Goal: Information Seeking & Learning: Find specific page/section

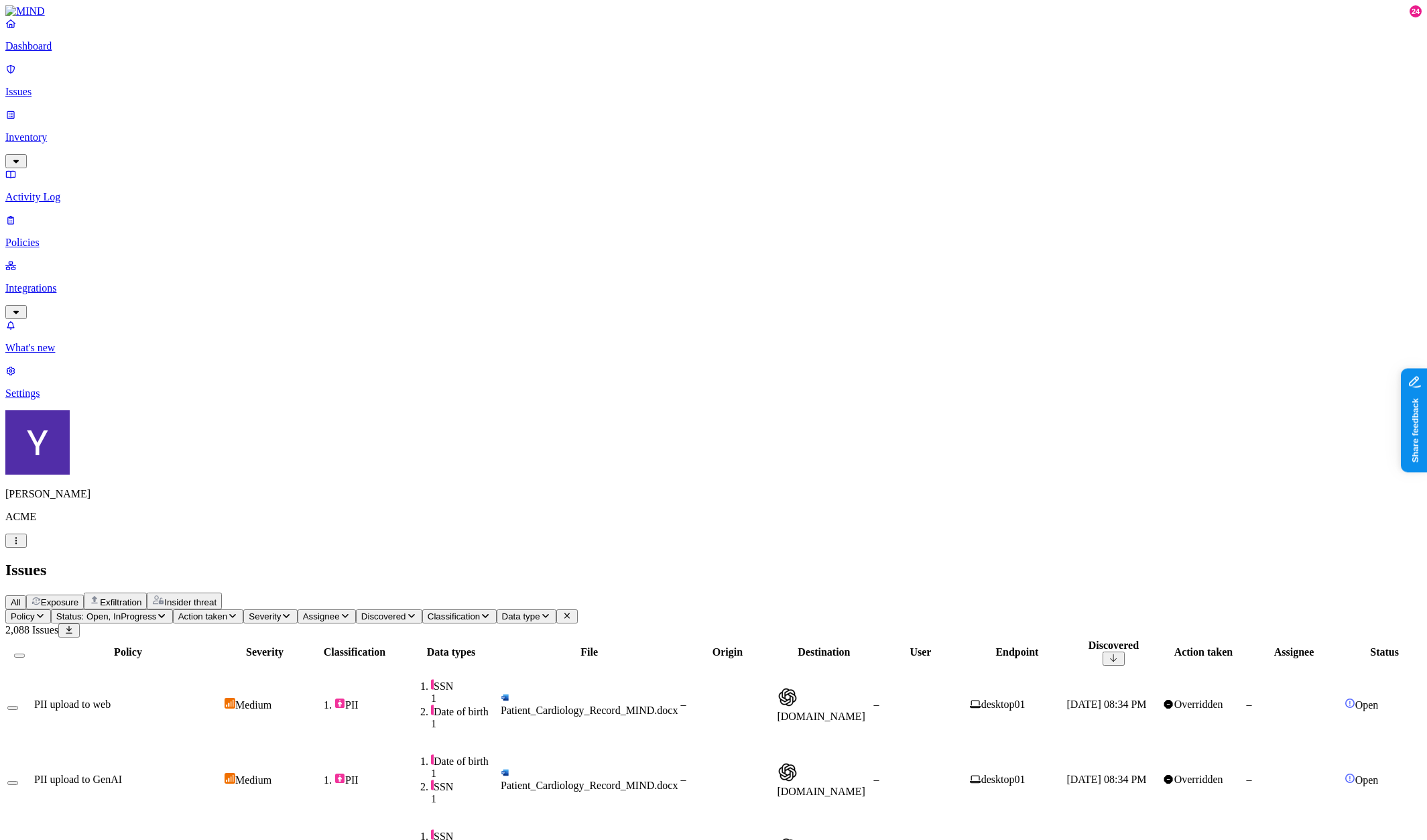
click at [26, 595] on button "All" at bounding box center [16, 602] width 21 height 14
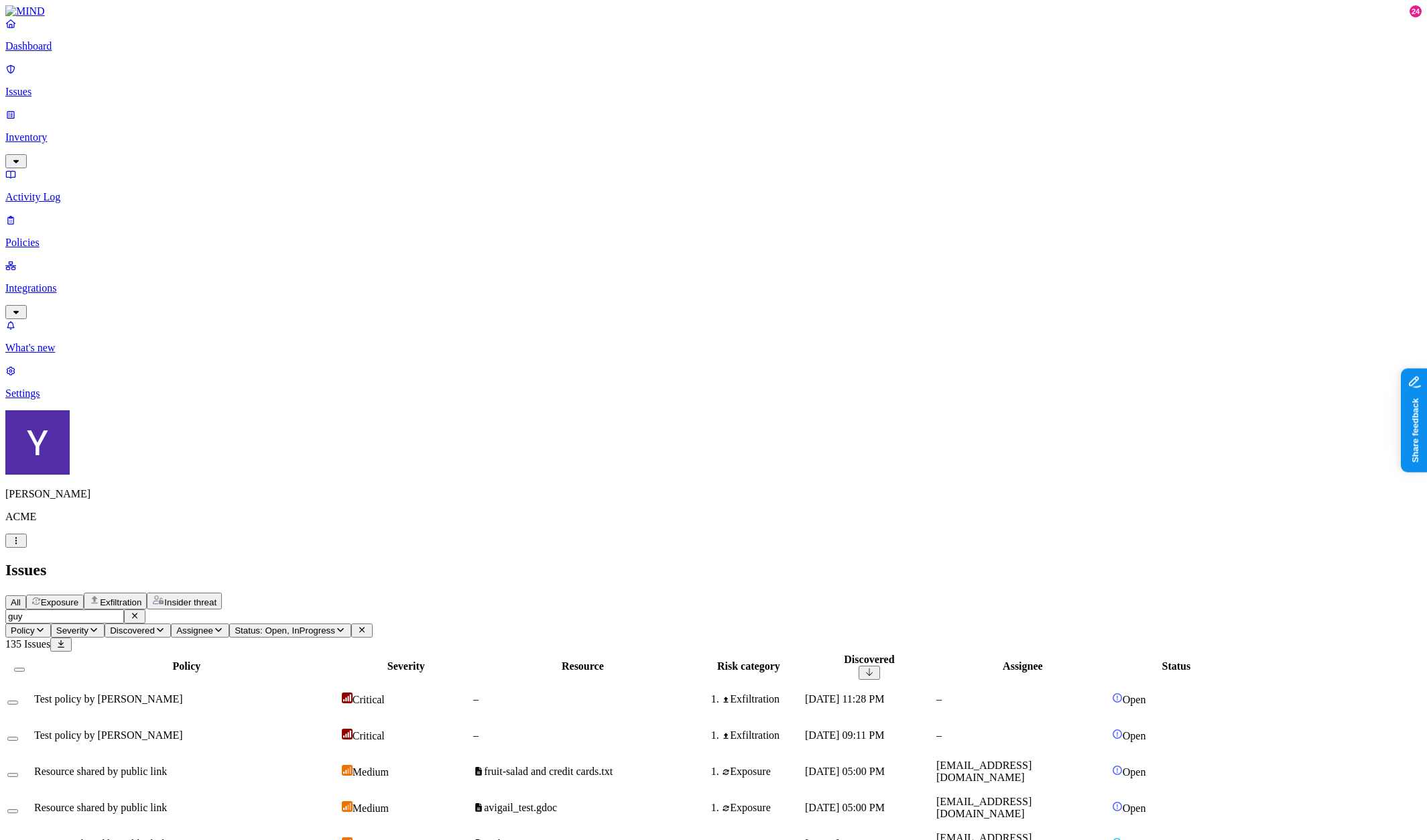
type input "guy"
click at [340, 682] on td "Test policy by [PERSON_NAME]" at bounding box center [186, 699] width 306 height 35
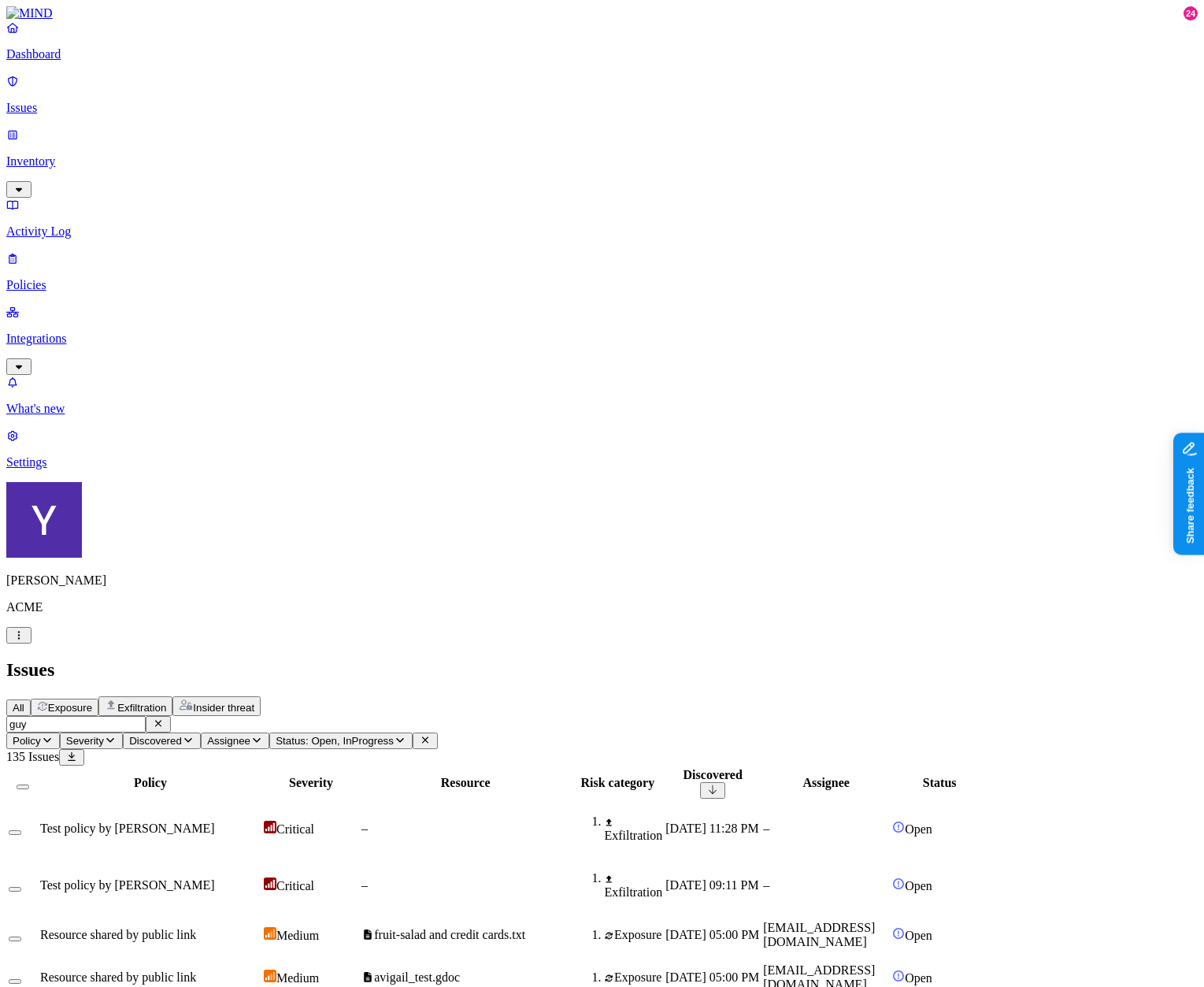
click at [146, 716] on input "guy" at bounding box center [76, 724] width 139 height 17
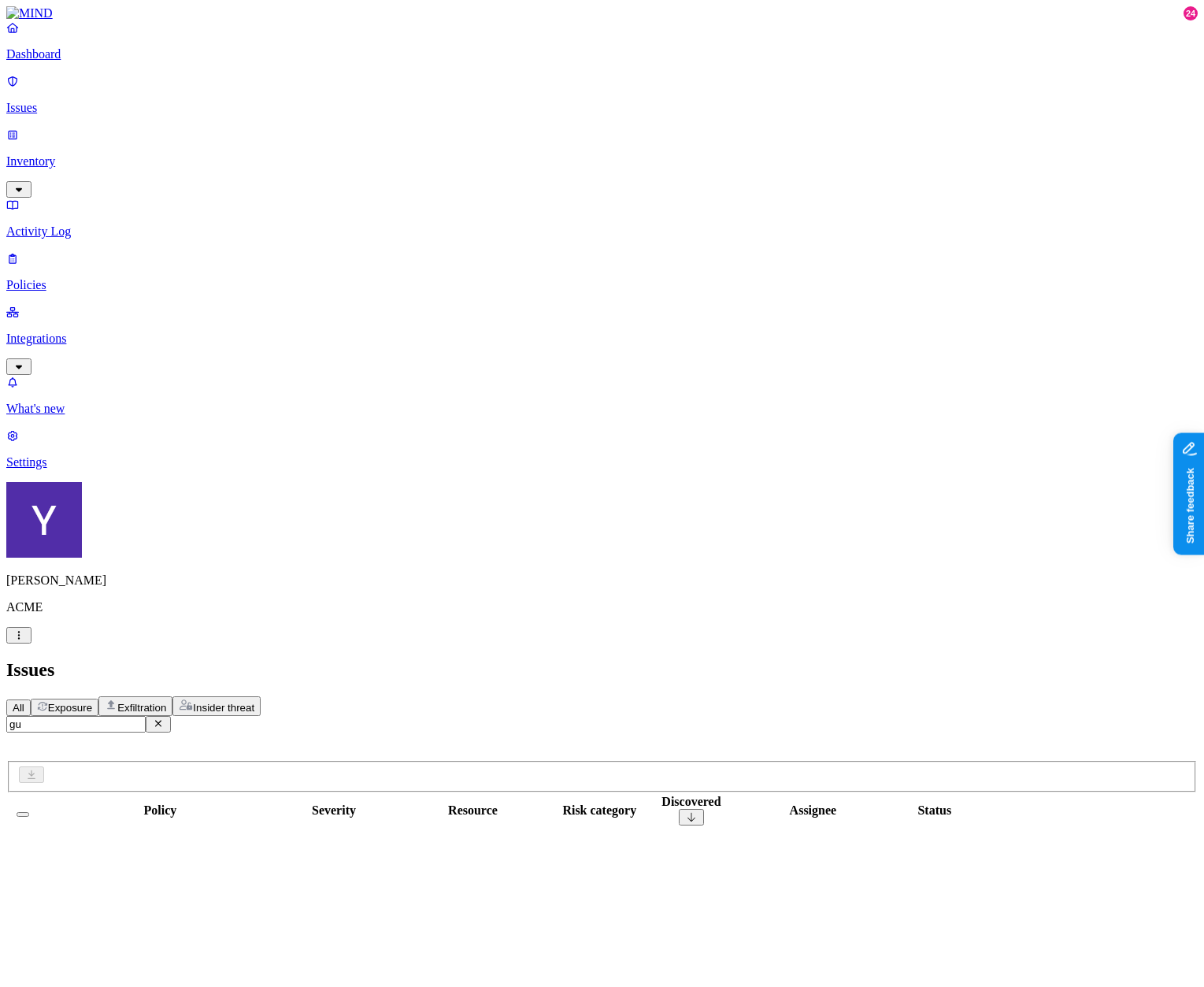
type input "guy"
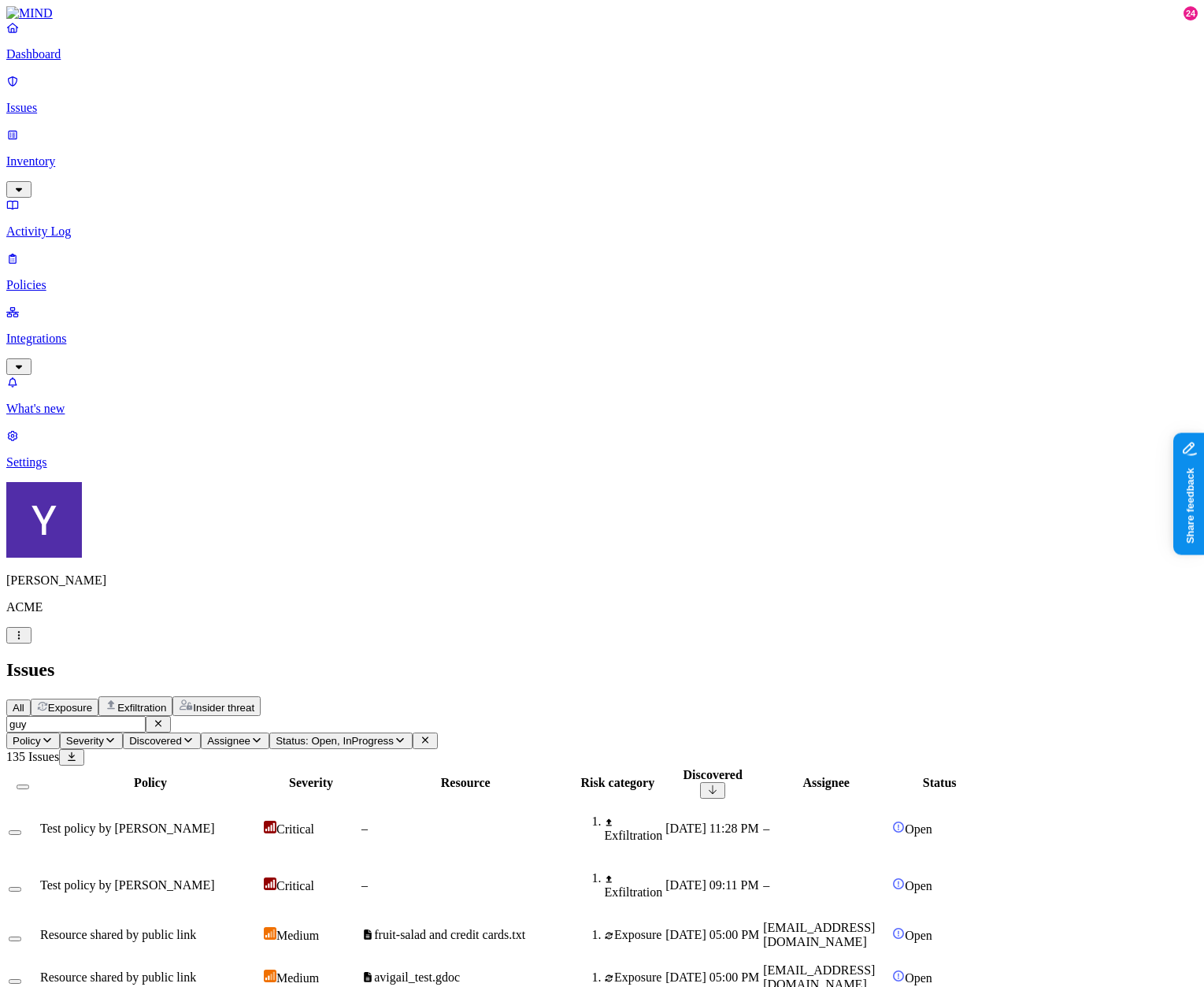
click at [146, 716] on input "guy" at bounding box center [76, 724] width 139 height 17
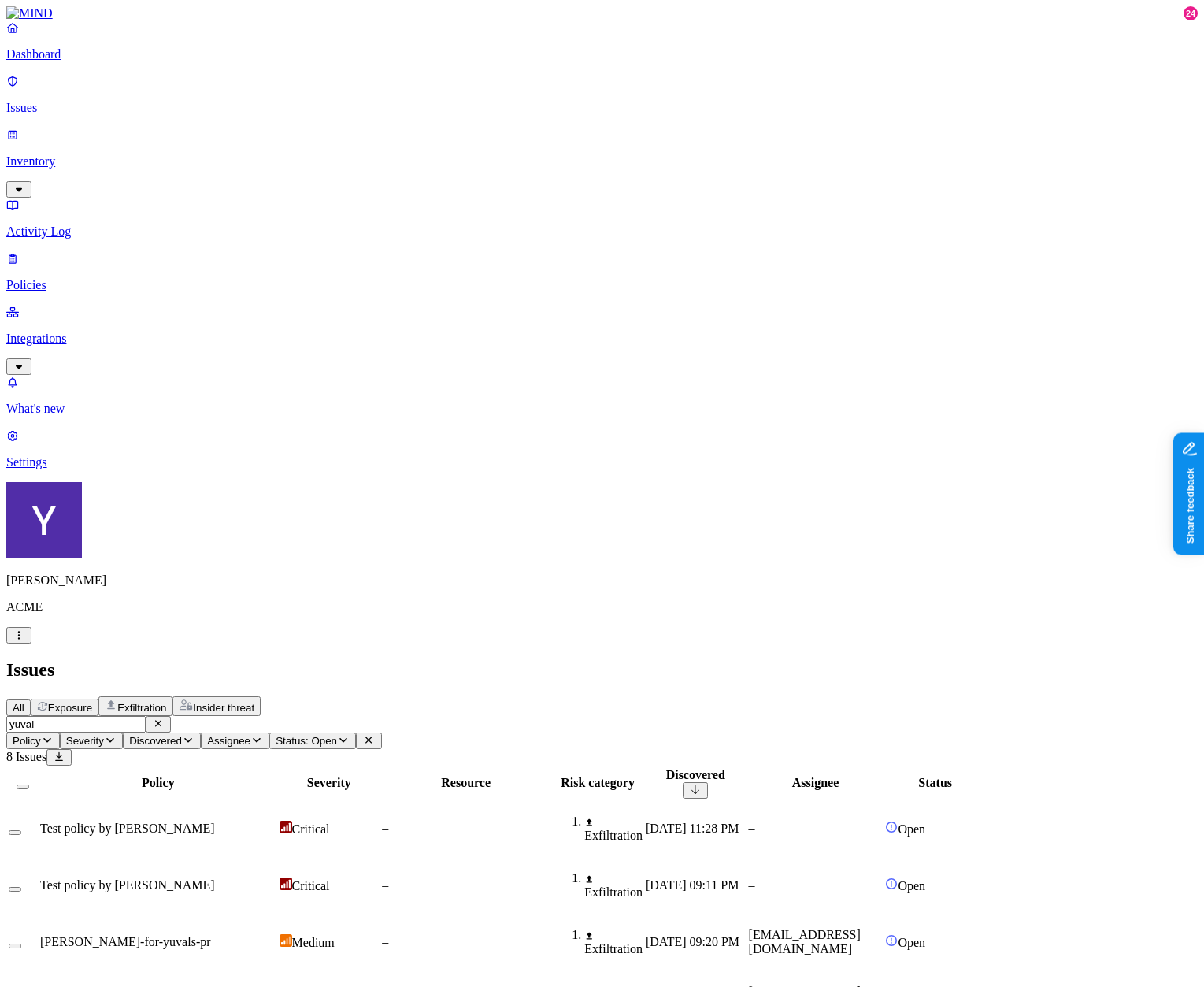
click at [248, 716] on div "yuval Policy Severity Discovered Assignee Status: Open 8 Issues Policy Severity…" at bounding box center [602, 985] width 1192 height 539
click at [146, 716] on input "yuval" at bounding box center [76, 724] width 139 height 17
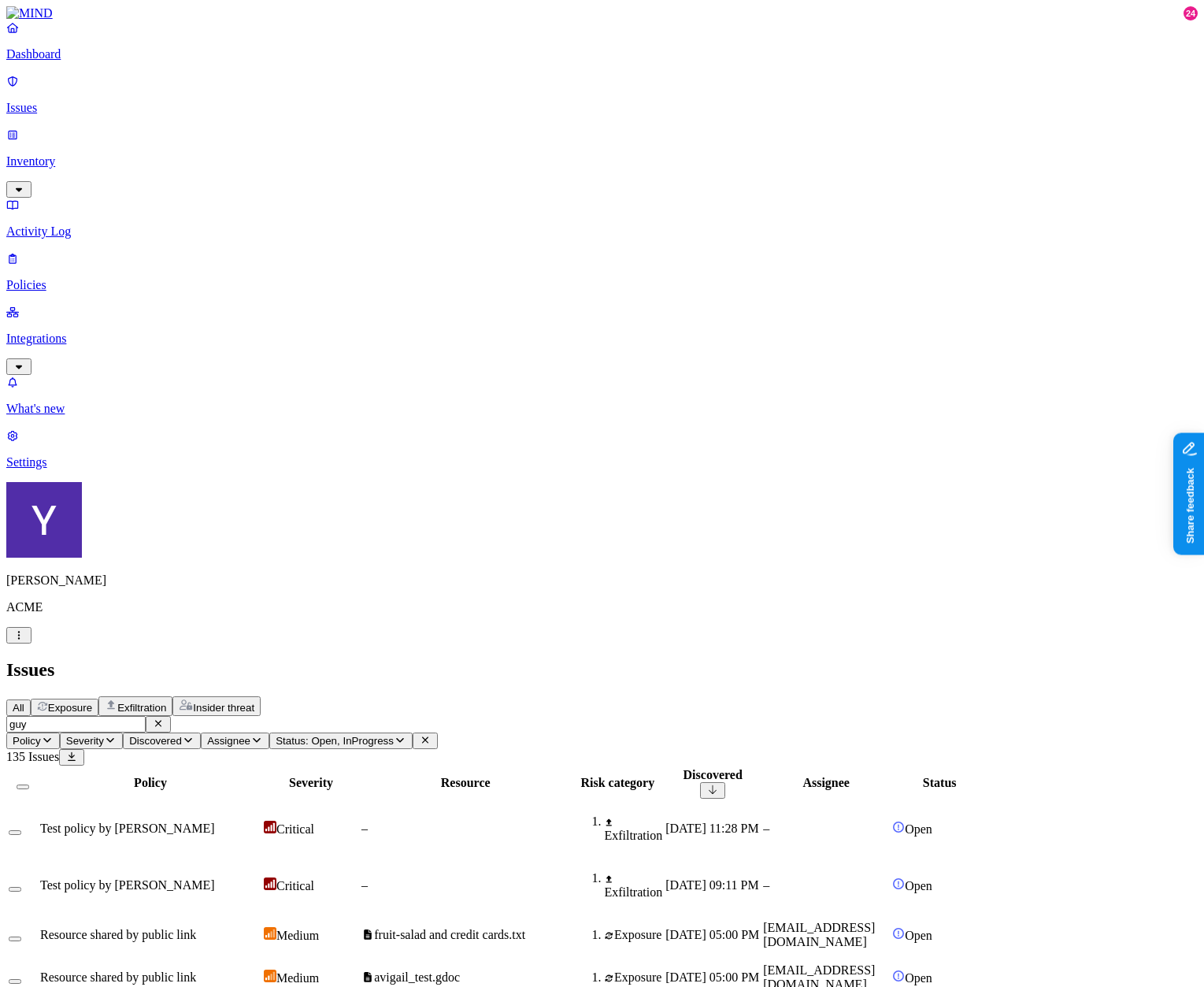
type input "guy"
click at [890, 957] on td "[EMAIL_ADDRESS][DOMAIN_NAME]" at bounding box center [826, 977] width 127 height 41
